Goal: Check status: Check status

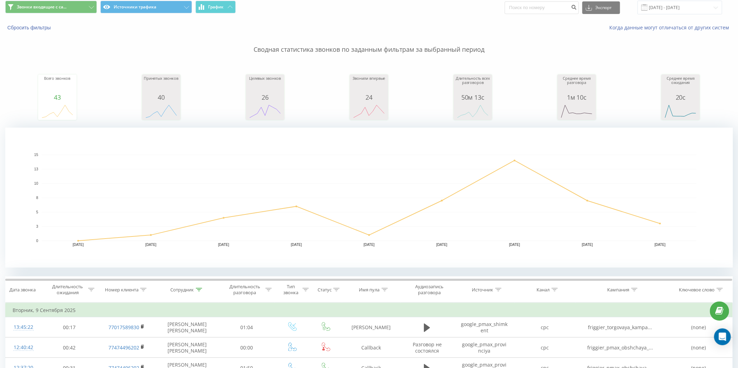
click at [199, 289] on icon at bounding box center [199, 289] width 6 height 3
click at [191, 335] on input "Акмарал" at bounding box center [187, 340] width 62 height 12
type input "[PERSON_NAME]"
type input "Данияр"
click at [202, 356] on span "OK" at bounding box center [202, 353] width 20 height 11
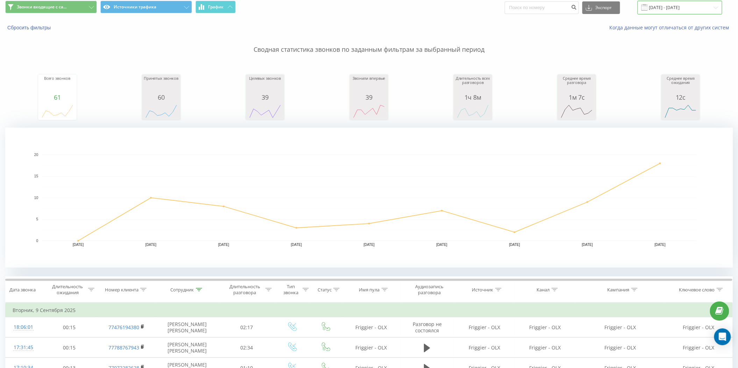
click at [686, 10] on input "[DATE] - [DATE]" at bounding box center [680, 8] width 85 height 14
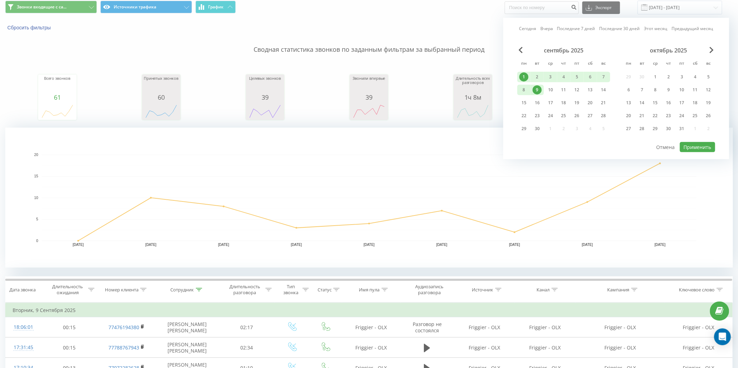
click at [524, 75] on div "1" at bounding box center [524, 76] width 9 height 9
click at [526, 113] on div "22" at bounding box center [524, 115] width 9 height 9
click at [694, 147] on button "Применить" at bounding box center [697, 147] width 35 height 10
type input "[DATE] - [DATE]"
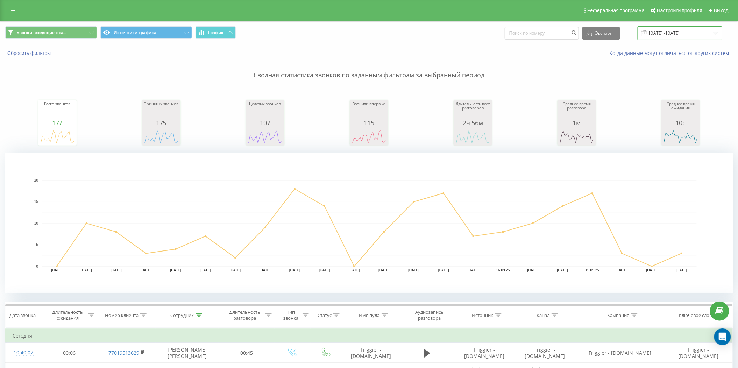
click at [678, 37] on input "[DATE] - [DATE]" at bounding box center [680, 33] width 85 height 14
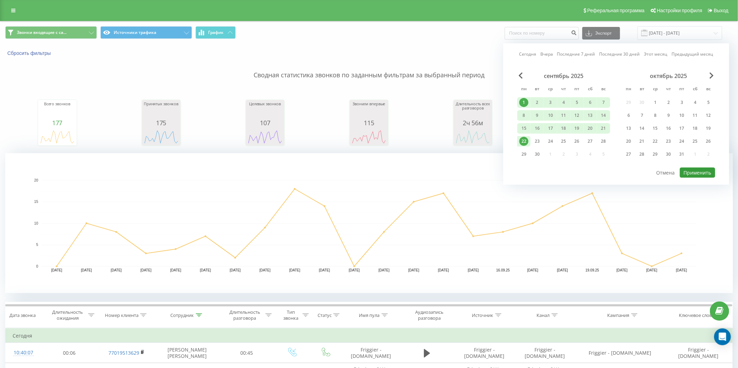
click at [694, 173] on button "Применить" at bounding box center [697, 173] width 35 height 10
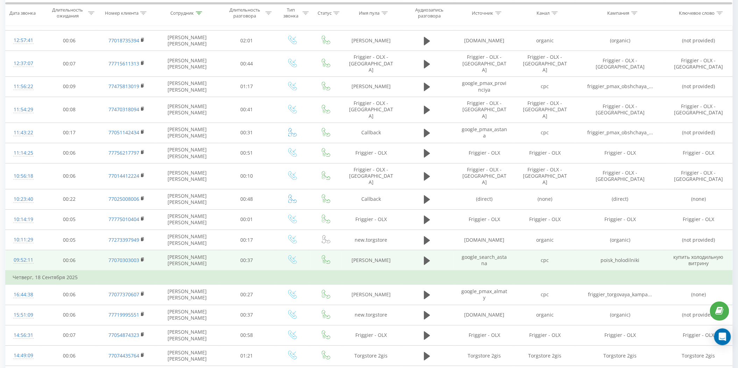
scroll to position [420, 0]
